Goal: Task Accomplishment & Management: Manage account settings

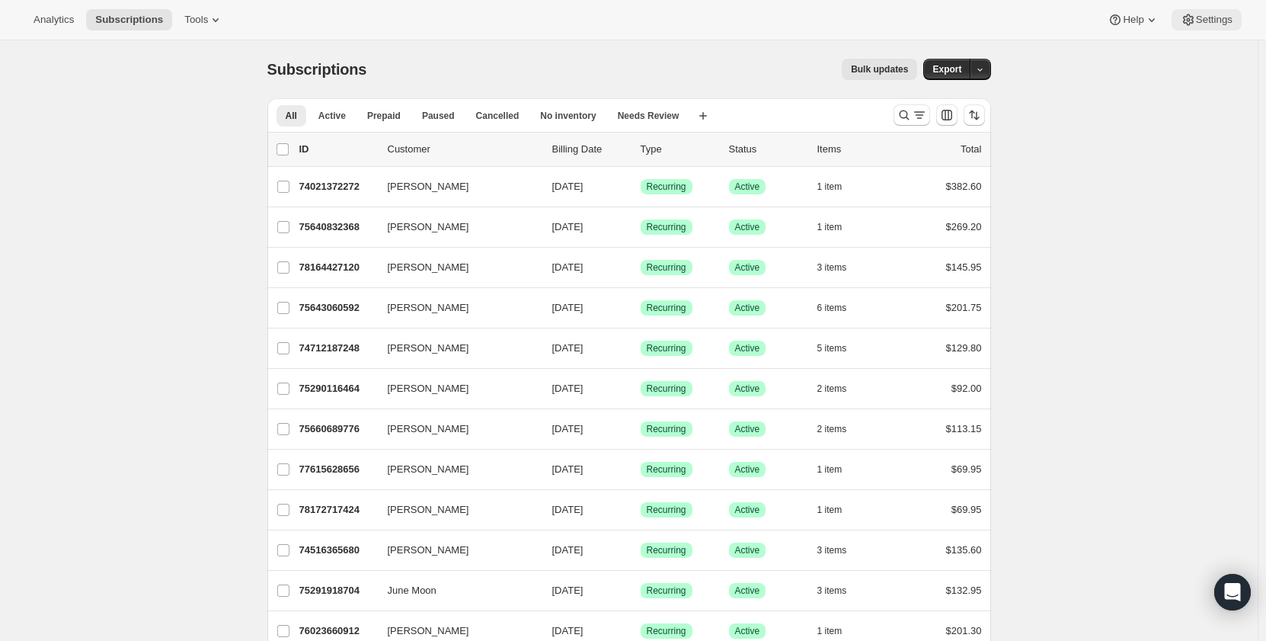
click at [1183, 15] on icon at bounding box center [1188, 19] width 15 height 15
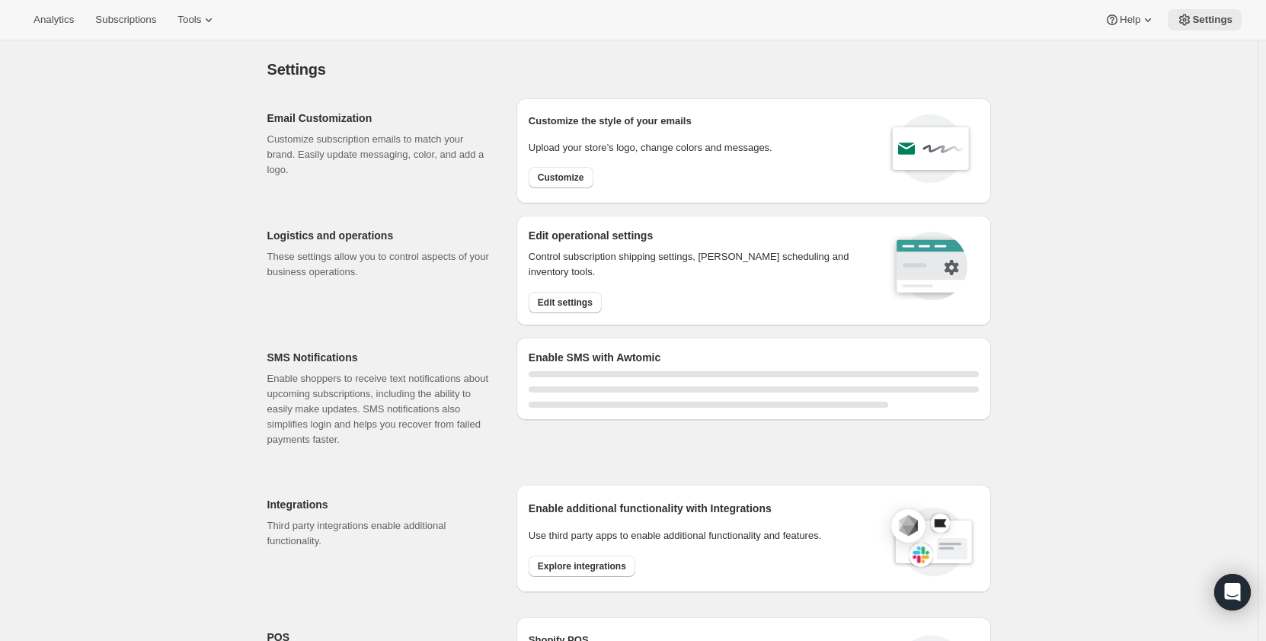
select select "22:00"
select select "09:00"
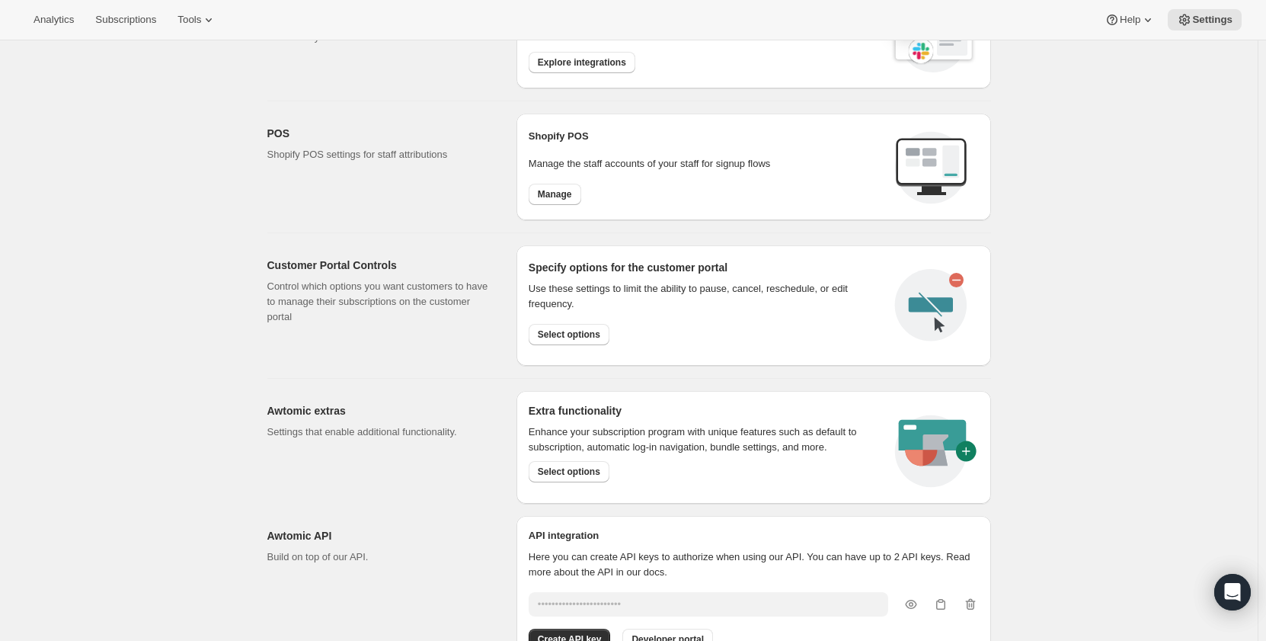
scroll to position [704, 0]
